Goal: Transaction & Acquisition: Purchase product/service

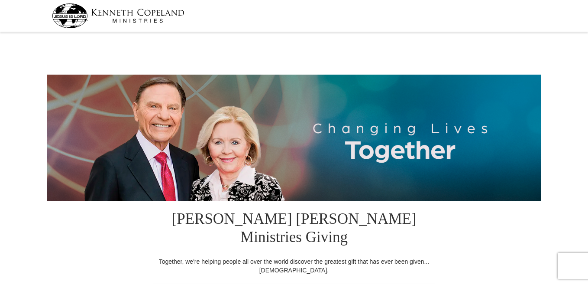
select select "FL"
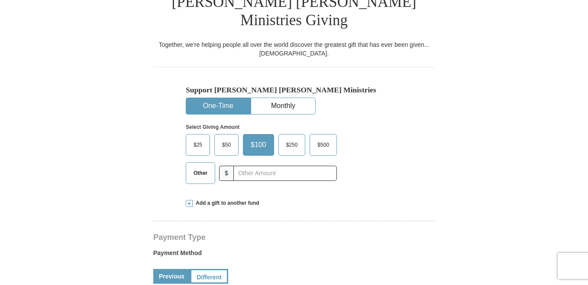
drag, startPoint x: 201, startPoint y: 156, endPoint x: 228, endPoint y: 148, distance: 28.8
click at [213, 162] on div "Other $" at bounding box center [261, 173] width 151 height 22
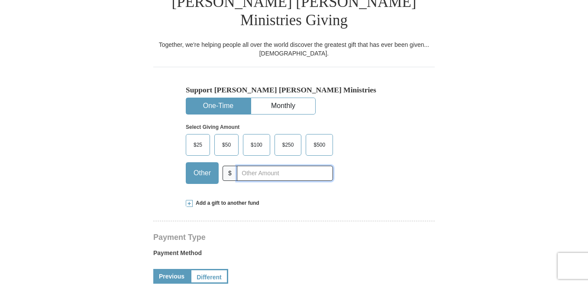
click at [246, 165] on input "text" at bounding box center [285, 172] width 96 height 15
type input "20"
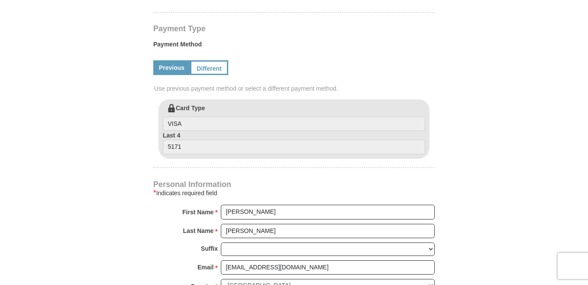
scroll to position [433, 0]
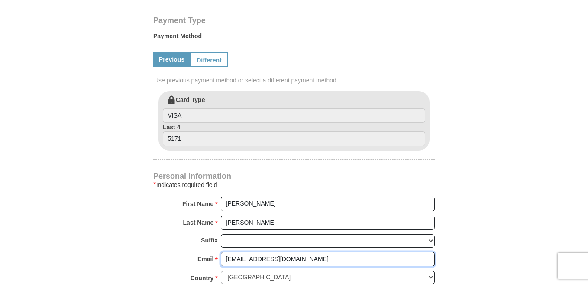
click at [288, 252] on input "[EMAIL_ADDRESS][DOMAIN_NAME]" at bounding box center [328, 259] width 214 height 15
type input "r"
type input "[EMAIL_ADDRESS][DOMAIN_NAME]"
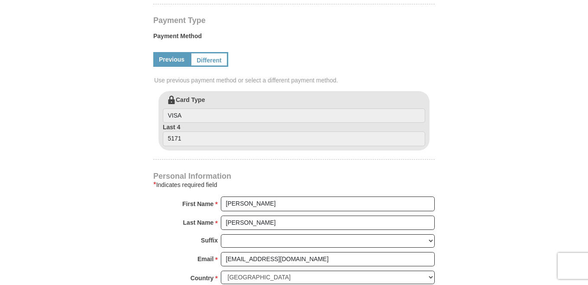
type input "9413803241"
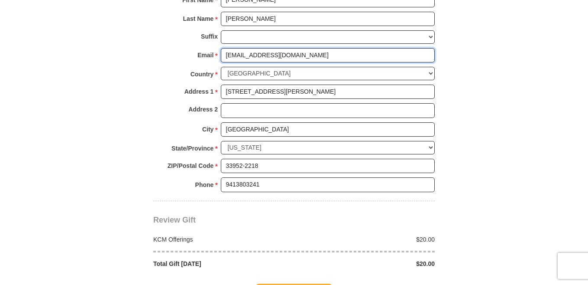
scroll to position [650, 0]
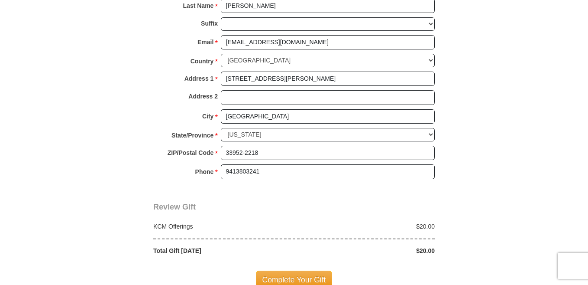
click at [308, 270] on span "Complete Your Gift" at bounding box center [294, 279] width 77 height 18
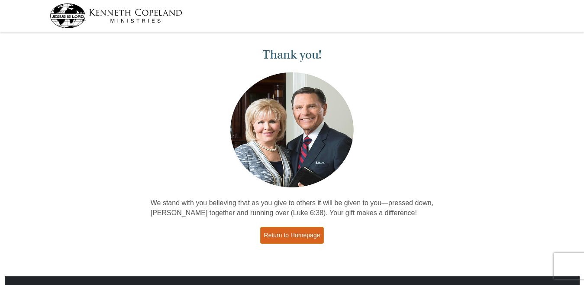
click at [282, 234] on link "Return to Homepage" at bounding box center [292, 235] width 64 height 17
